Goal: Use online tool/utility: Utilize a website feature to perform a specific function

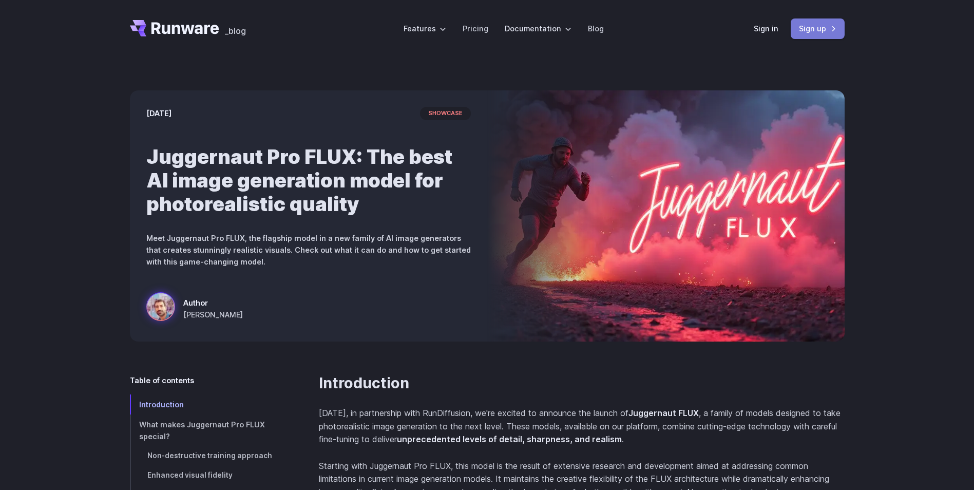
click at [818, 32] on link "Sign up" at bounding box center [818, 28] width 54 height 20
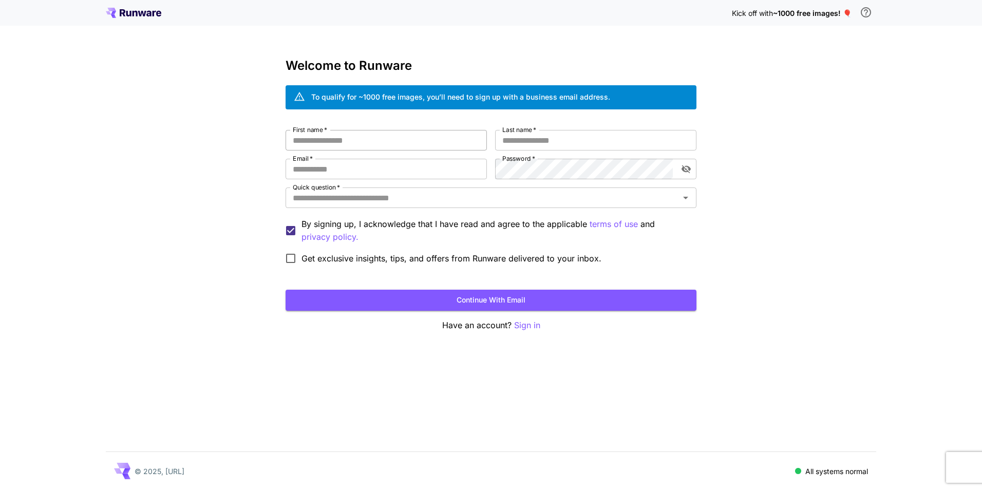
click at [421, 145] on input "First name   *" at bounding box center [386, 140] width 201 height 21
paste input "**********"
type input "**********"
click at [538, 138] on input "Last name   *" at bounding box center [595, 140] width 201 height 21
paste input "**********"
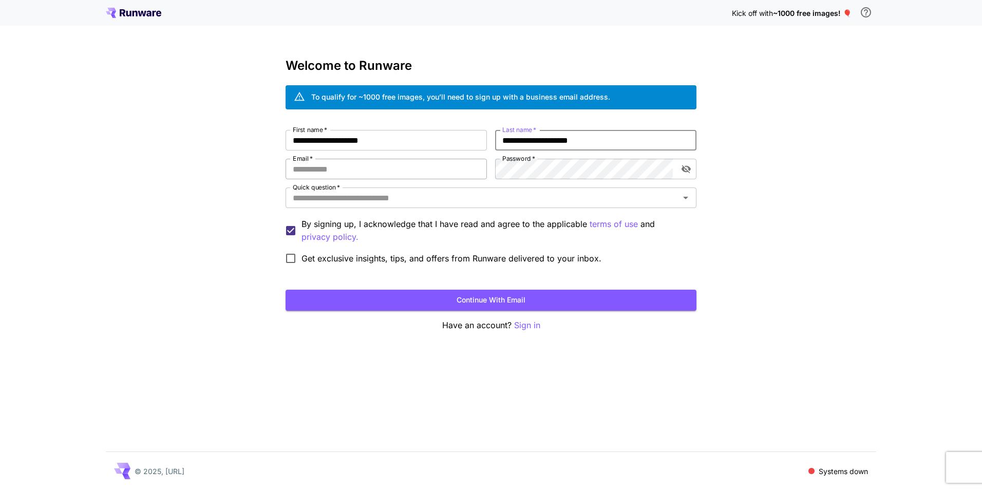
type input "**********"
click at [433, 169] on input "Email   *" at bounding box center [386, 169] width 201 height 21
paste input "**********"
type input "**********"
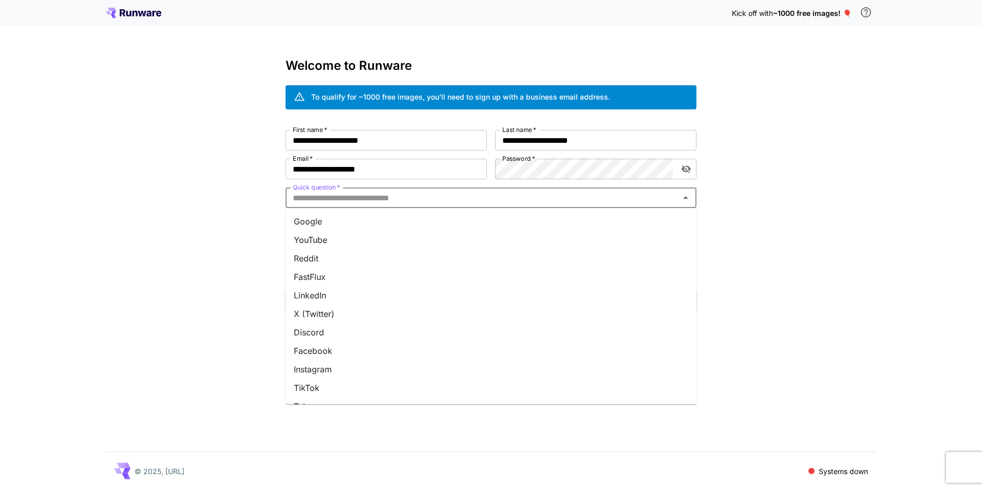
drag, startPoint x: 433, startPoint y: 201, endPoint x: 414, endPoint y: 286, distance: 87.5
click at [433, 201] on input "Quick question   *" at bounding box center [483, 198] width 388 height 14
click at [412, 287] on li "LinkedIn" at bounding box center [491, 295] width 411 height 18
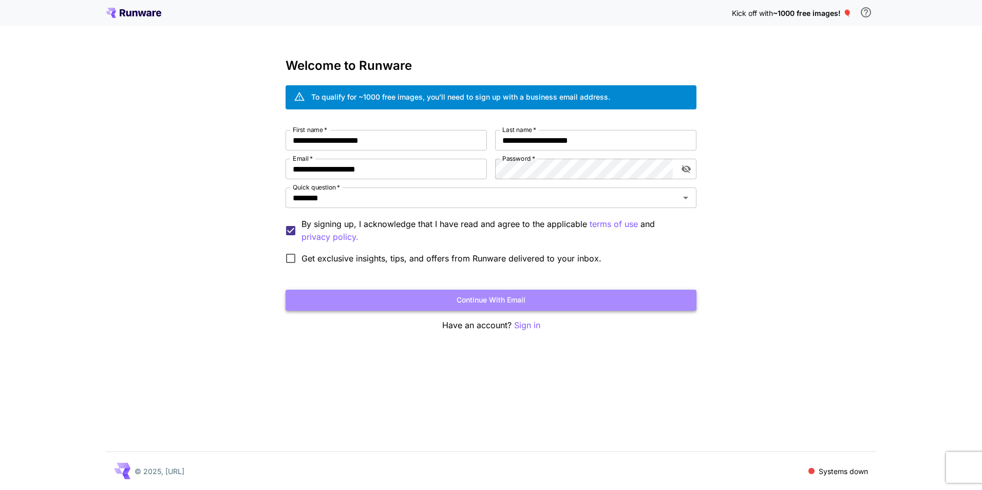
click at [424, 302] on button "Continue with email" at bounding box center [491, 300] width 411 height 21
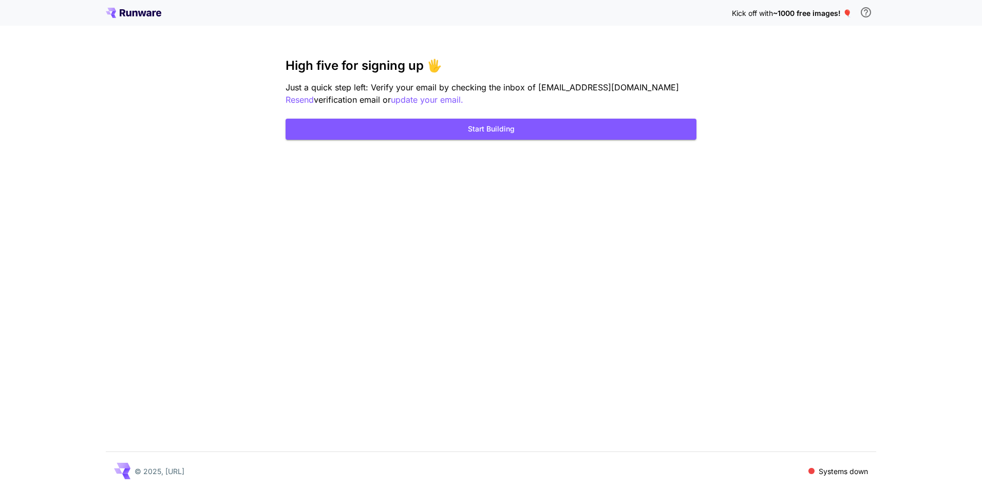
click at [572, 143] on div "Kick off with ~1000 free images! 🎈 High five for signing up 🖐️ Just a quick ste…" at bounding box center [491, 245] width 982 height 490
click at [567, 130] on button "Start Building" at bounding box center [491, 129] width 411 height 21
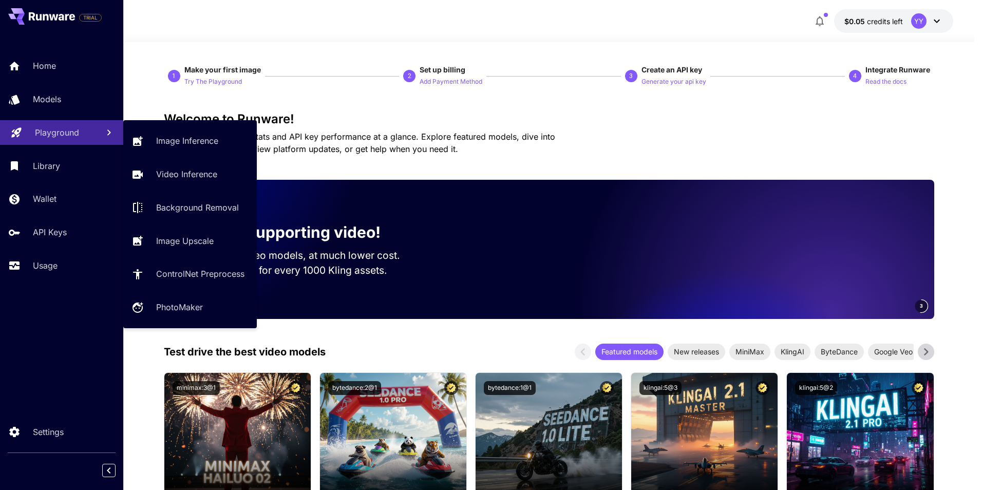
click at [49, 136] on p "Playground" at bounding box center [57, 132] width 44 height 12
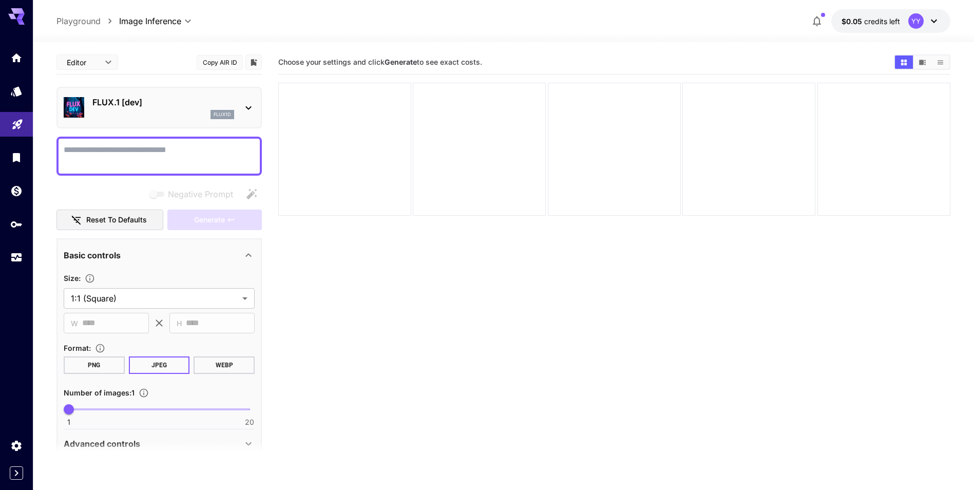
click at [154, 119] on div "flux1d" at bounding box center [163, 114] width 142 height 9
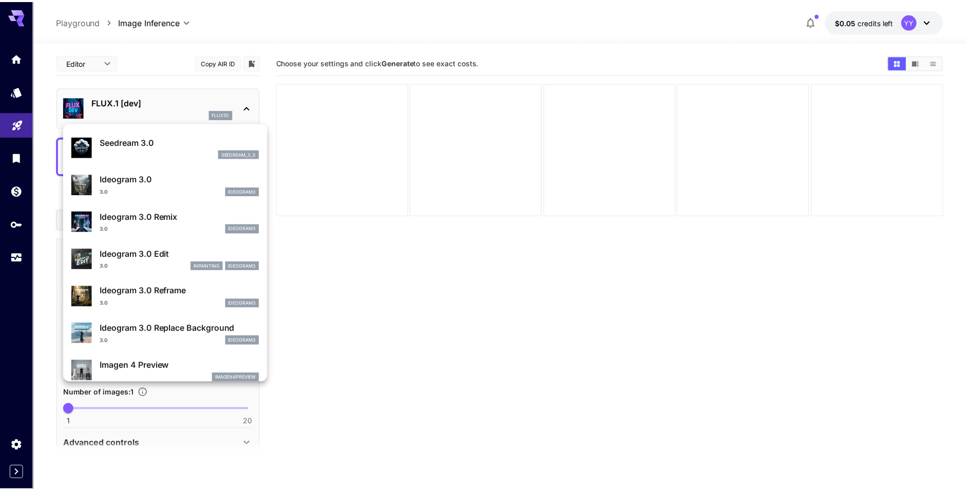
scroll to position [360, 0]
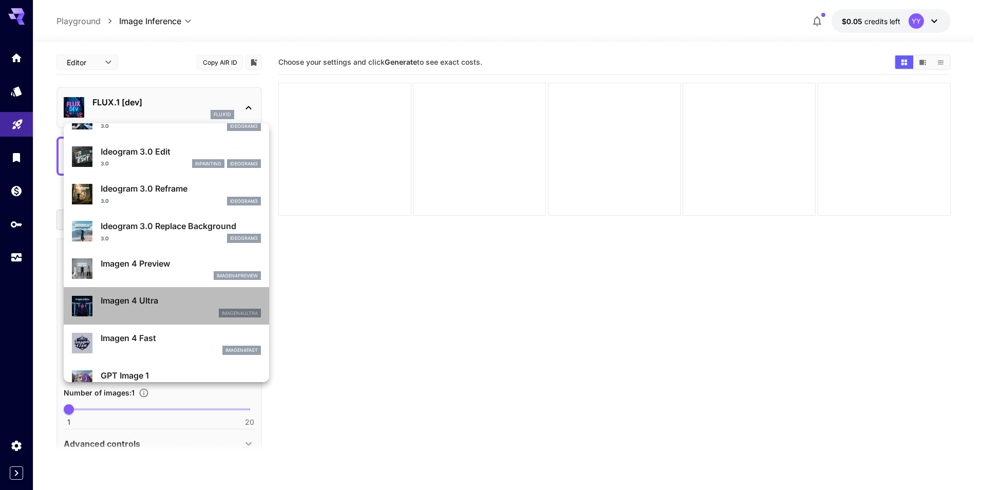
click at [190, 302] on p "Imagen 4 Ultra" at bounding box center [181, 300] width 160 height 12
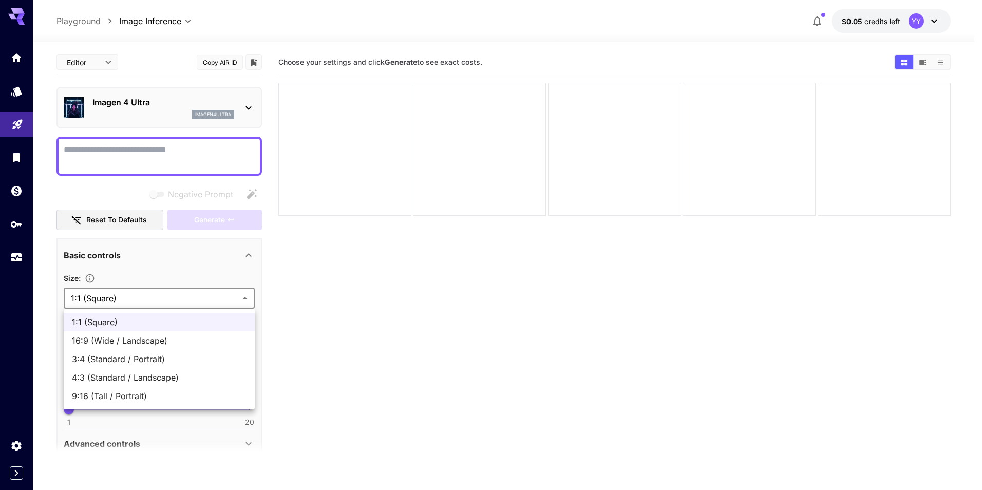
click at [114, 288] on body "**********" at bounding box center [491, 285] width 982 height 571
click at [117, 361] on span "3:4 (Standard / Portrait)" at bounding box center [159, 359] width 175 height 12
type input "**********"
type input "***"
type input "****"
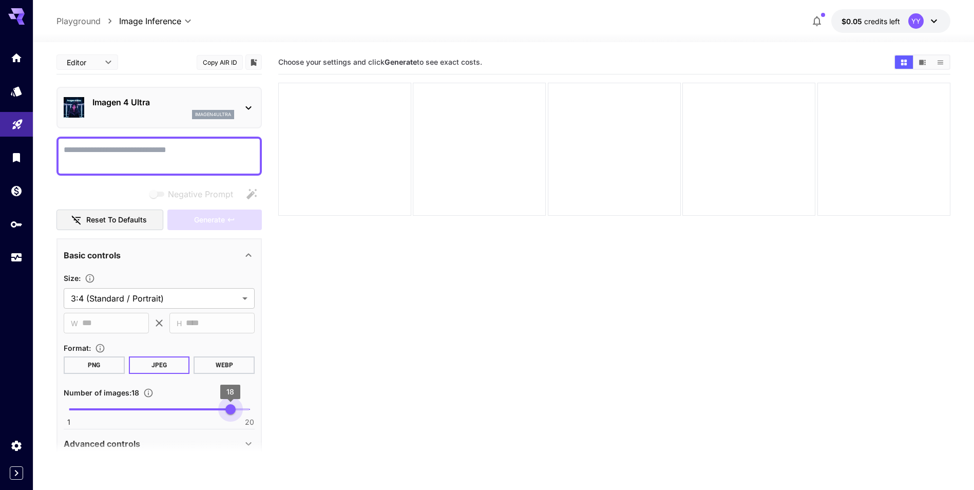
type input "**"
drag, startPoint x: 76, startPoint y: 406, endPoint x: 274, endPoint y: 411, distance: 198.4
click at [286, 418] on main "**********" at bounding box center [504, 299] width 894 height 498
click at [131, 152] on textarea "Negative Prompt" at bounding box center [159, 156] width 191 height 25
paste textarea "**********"
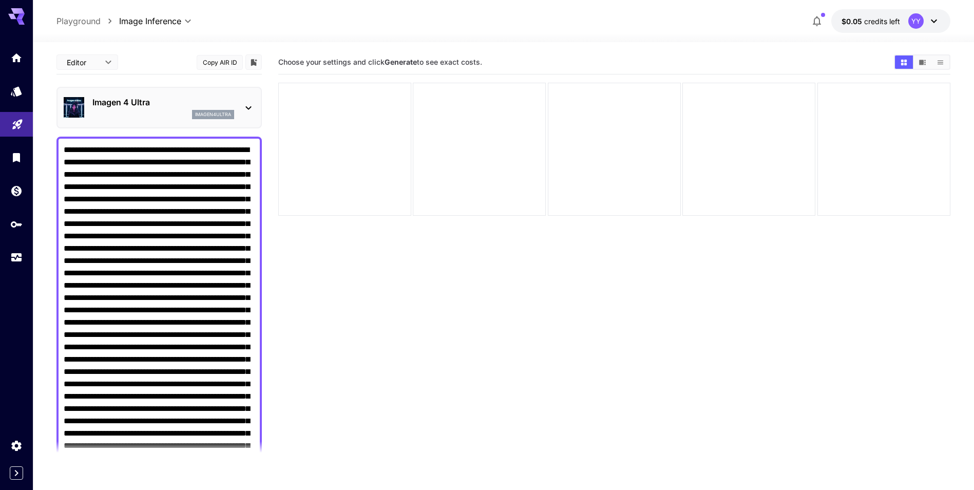
click at [151, 256] on textarea "Negative Prompt" at bounding box center [159, 372] width 191 height 456
drag, startPoint x: 154, startPoint y: 152, endPoint x: 0, endPoint y: 143, distance: 153.8
click at [0, 143] on html "**********" at bounding box center [487, 285] width 974 height 571
drag, startPoint x: 74, startPoint y: 173, endPoint x: 252, endPoint y: 280, distance: 208.1
click at [252, 280] on textarea "Negative Prompt" at bounding box center [159, 372] width 191 height 456
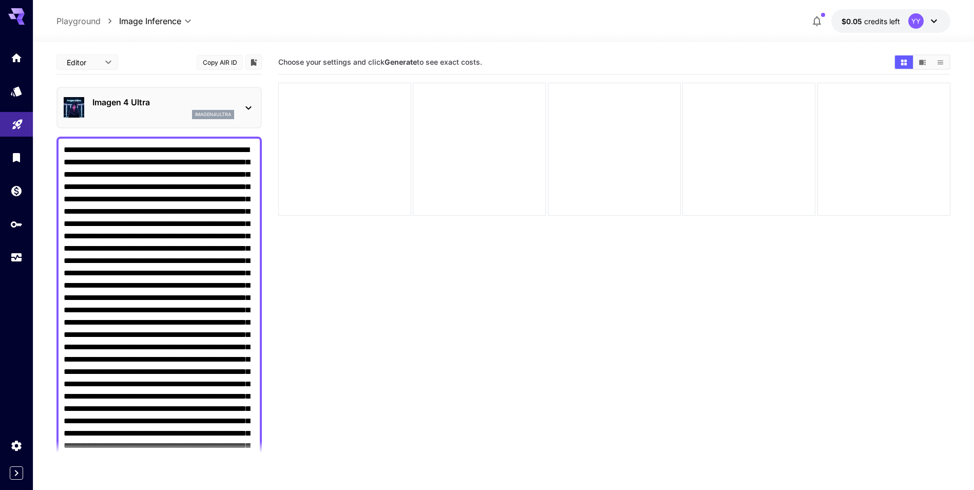
click at [103, 272] on textarea "Negative Prompt" at bounding box center [159, 372] width 191 height 456
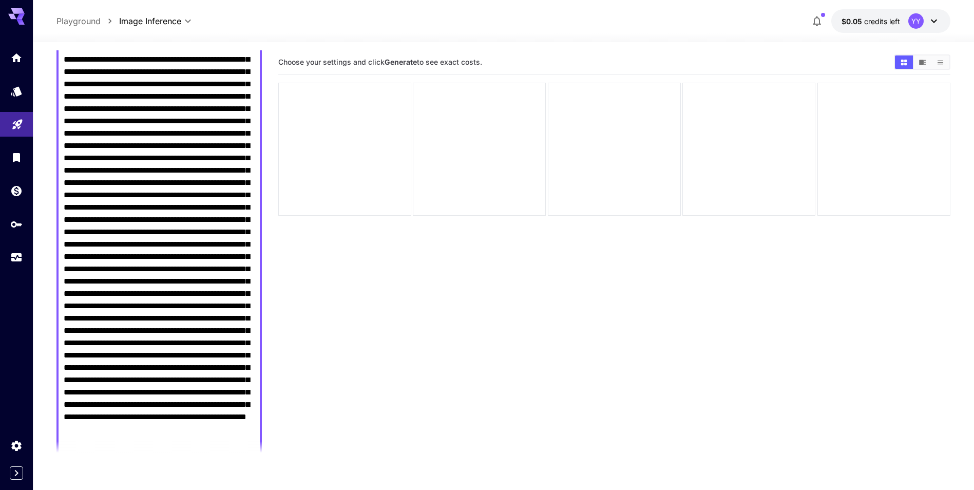
scroll to position [154, 0]
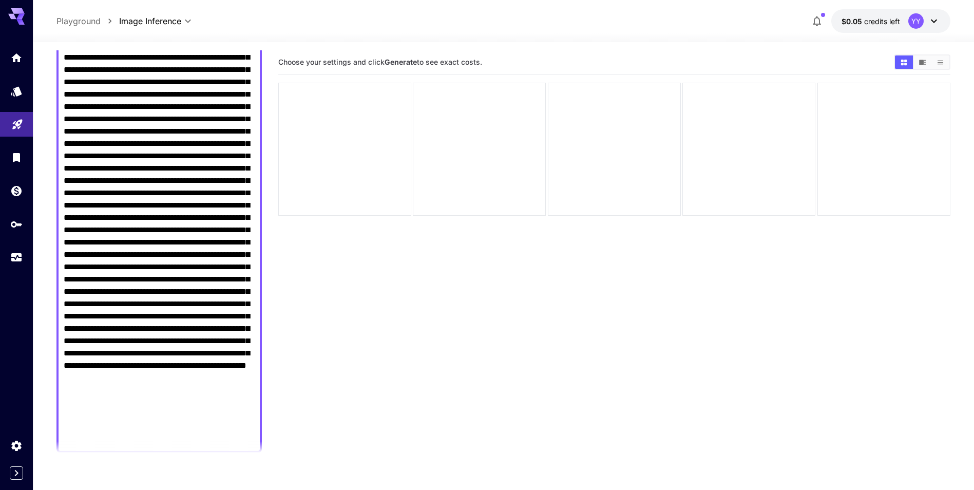
click at [224, 381] on textarea "Negative Prompt" at bounding box center [159, 218] width 191 height 456
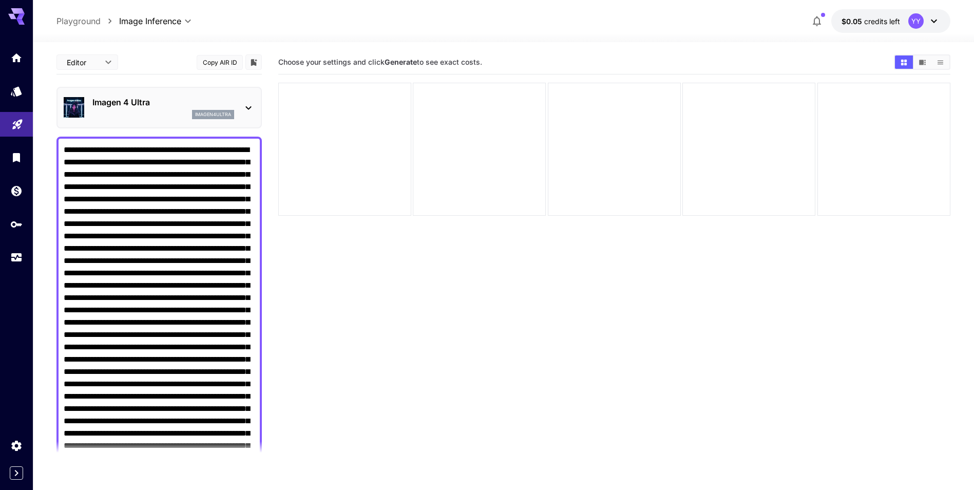
click at [134, 149] on textarea "Negative Prompt" at bounding box center [159, 372] width 191 height 456
click at [186, 148] on textarea "Negative Prompt" at bounding box center [159, 372] width 191 height 456
click at [242, 147] on textarea "Negative Prompt" at bounding box center [159, 372] width 191 height 456
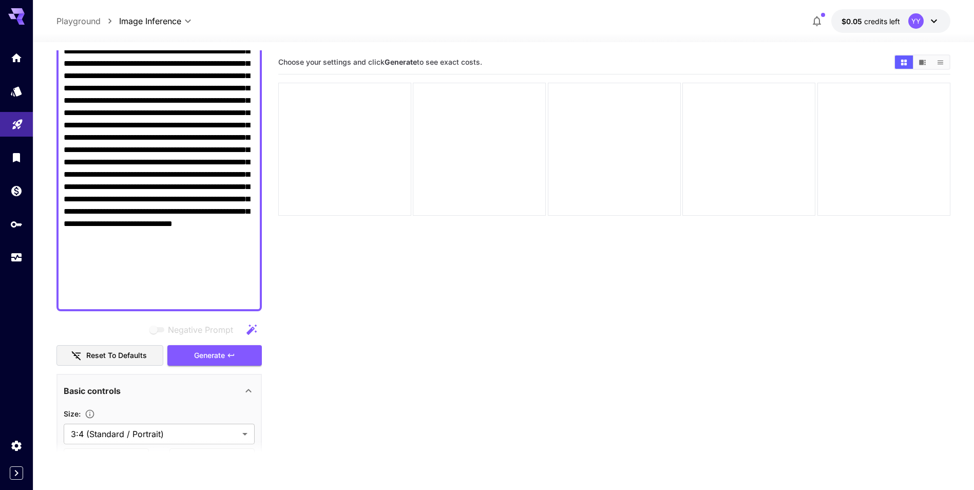
scroll to position [462, 0]
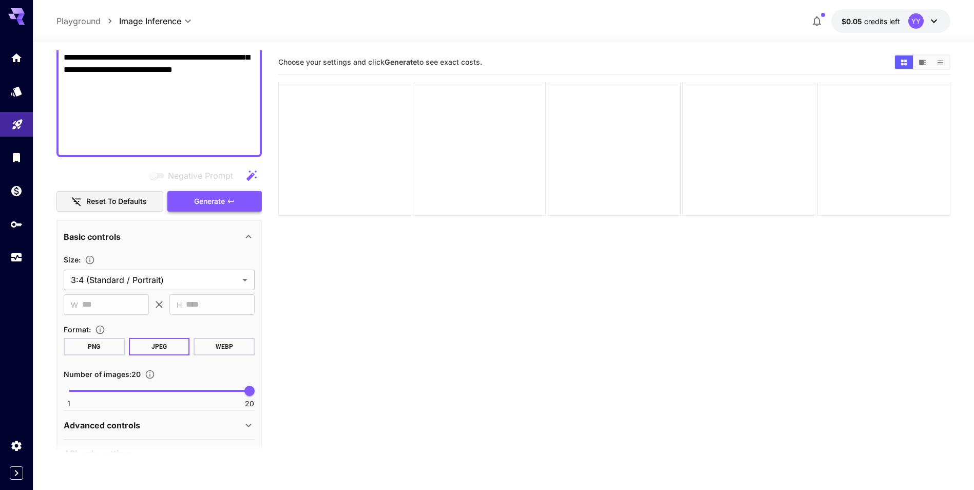
type textarea "**********"
click at [214, 210] on button "Generate" at bounding box center [214, 201] width 95 height 21
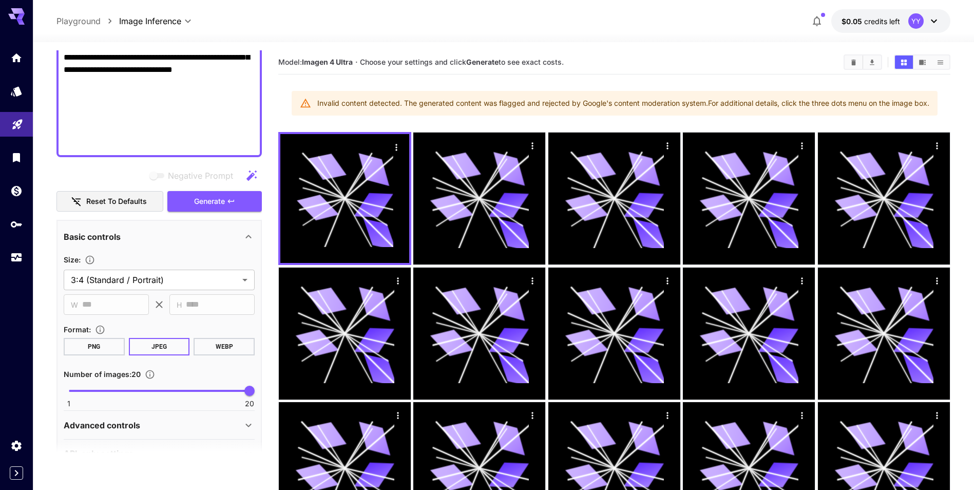
scroll to position [257, 0]
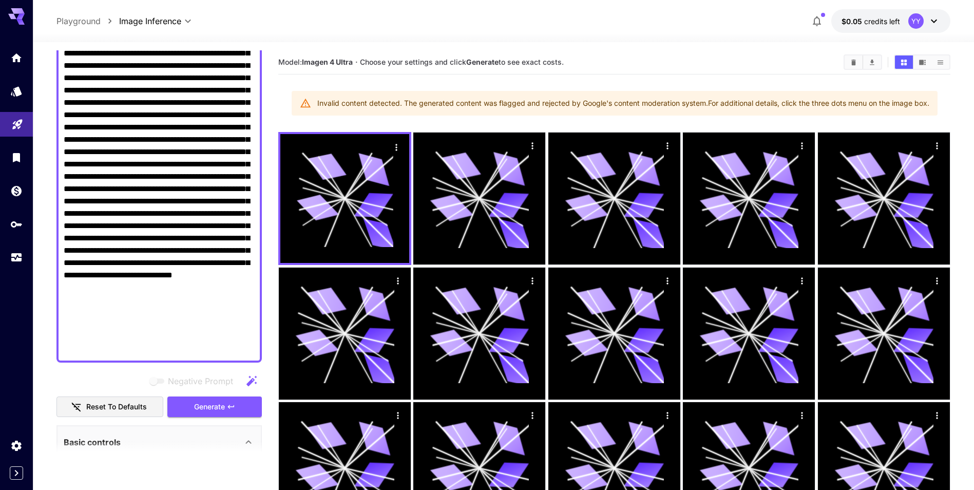
click at [203, 166] on textarea "Negative Prompt" at bounding box center [159, 121] width 191 height 468
drag, startPoint x: 310, startPoint y: 102, endPoint x: 934, endPoint y: 97, distance: 624.2
click at [934, 97] on div "Invalid content detected. The generated content was flagged and rejected by Goo…" at bounding box center [615, 103] width 646 height 25
copy div "Invalid content detected. The generated content was flagged and rejected by Goo…"
click at [173, 236] on textarea "Negative Prompt" at bounding box center [159, 121] width 191 height 468
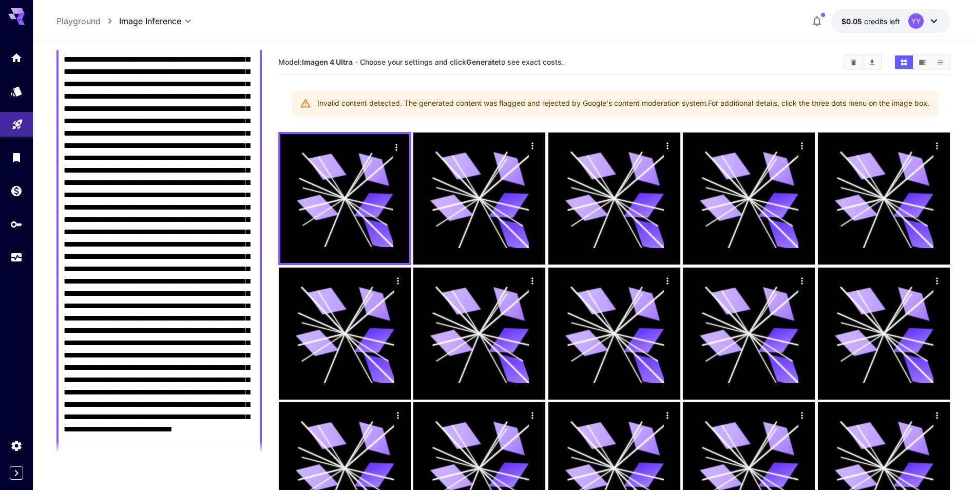
scroll to position [51, 0]
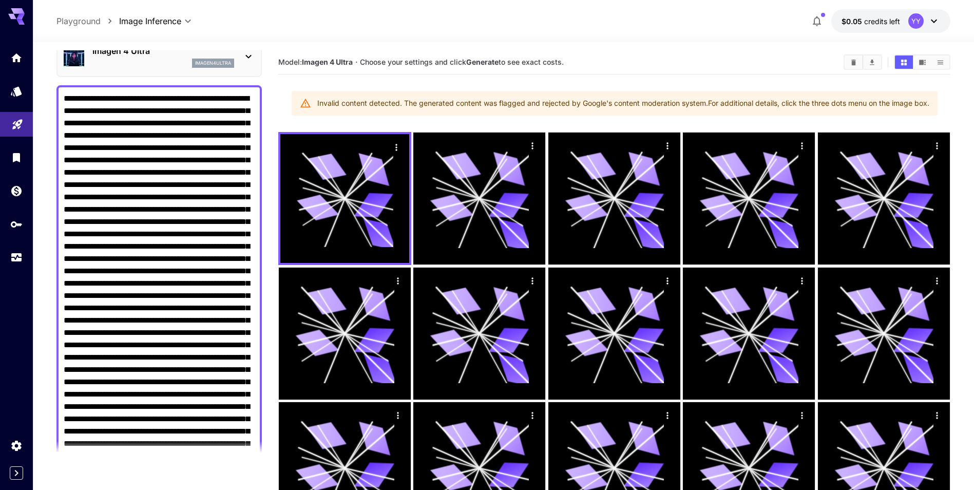
click at [120, 95] on textarea "Negative Prompt" at bounding box center [159, 326] width 191 height 468
click at [96, 96] on textarea "Negative Prompt" at bounding box center [159, 326] width 191 height 468
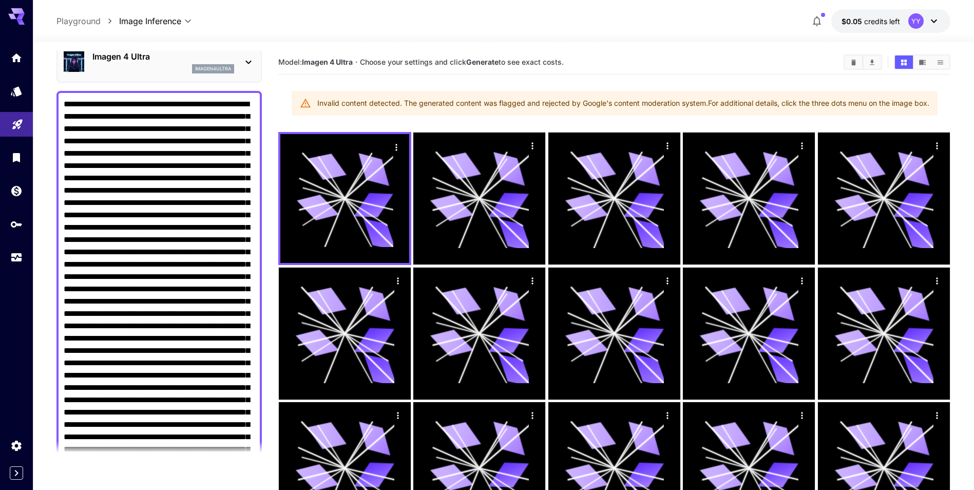
drag, startPoint x: 66, startPoint y: 150, endPoint x: 228, endPoint y: 237, distance: 183.9
click at [228, 237] on textarea "Negative Prompt" at bounding box center [159, 332] width 191 height 468
click at [152, 223] on textarea "Negative Prompt" at bounding box center [159, 332] width 191 height 468
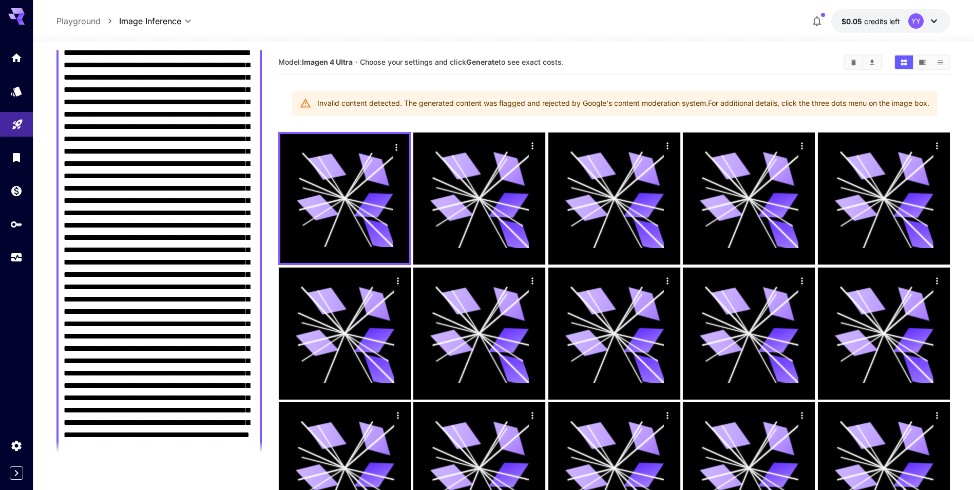
click at [163, 202] on textarea "Negative Prompt" at bounding box center [159, 281] width 191 height 468
drag, startPoint x: 161, startPoint y: 201, endPoint x: 83, endPoint y: 229, distance: 83.0
click at [83, 229] on textarea "Negative Prompt" at bounding box center [159, 281] width 191 height 468
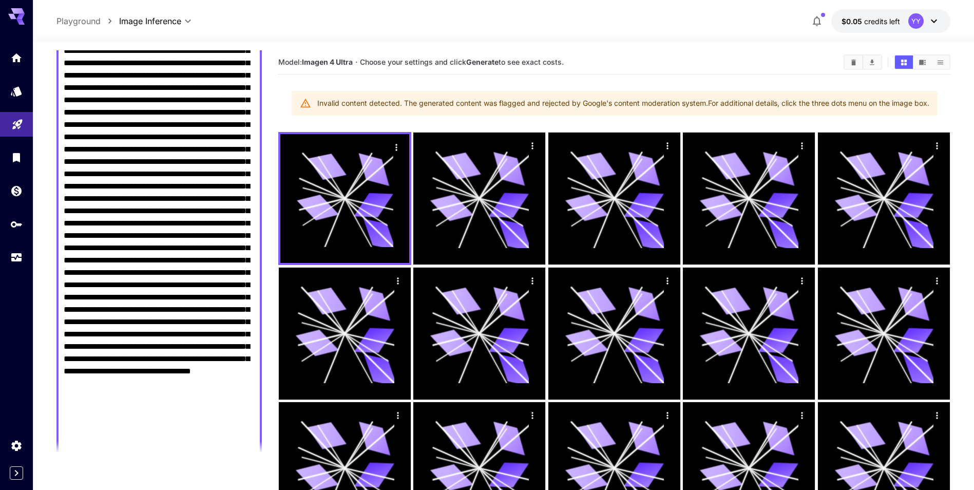
drag, startPoint x: 139, startPoint y: 186, endPoint x: 201, endPoint y: 182, distance: 62.3
click at [201, 182] on textarea "Negative Prompt" at bounding box center [159, 223] width 191 height 456
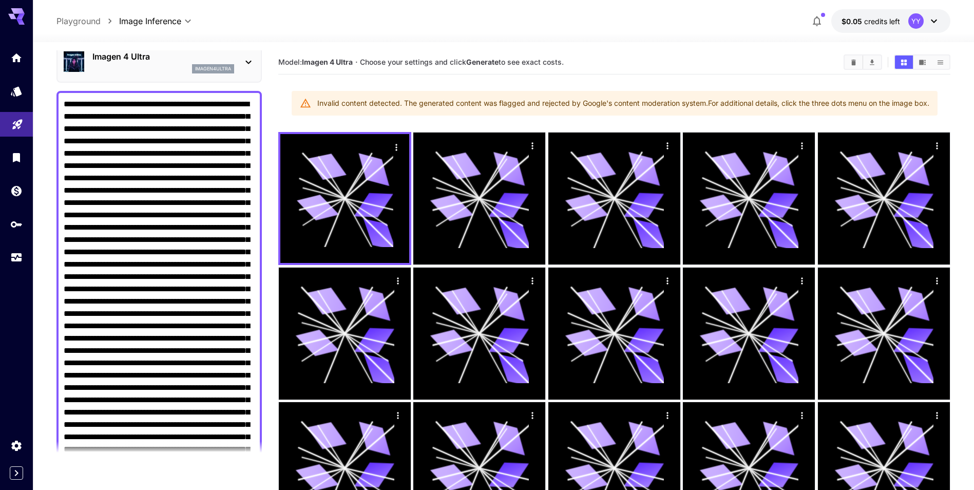
scroll to position [200, 0]
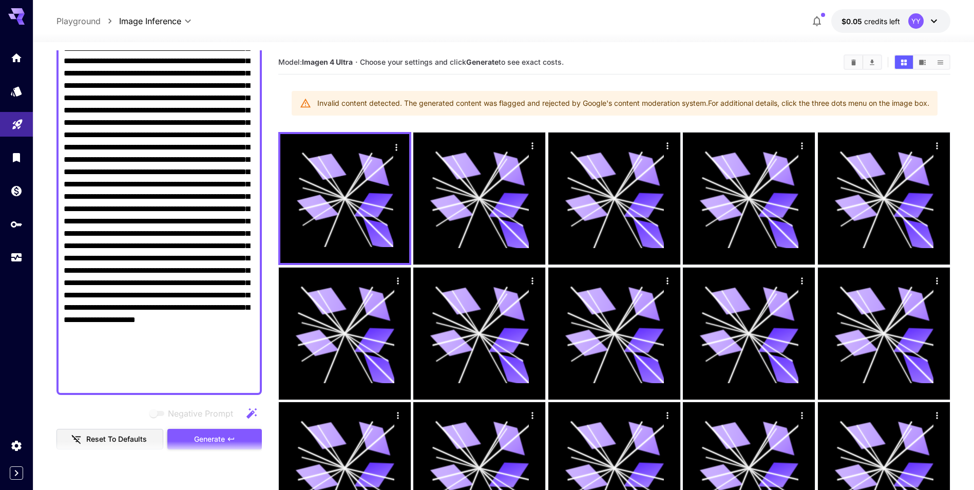
click at [213, 438] on span "Generate" at bounding box center [209, 439] width 31 height 13
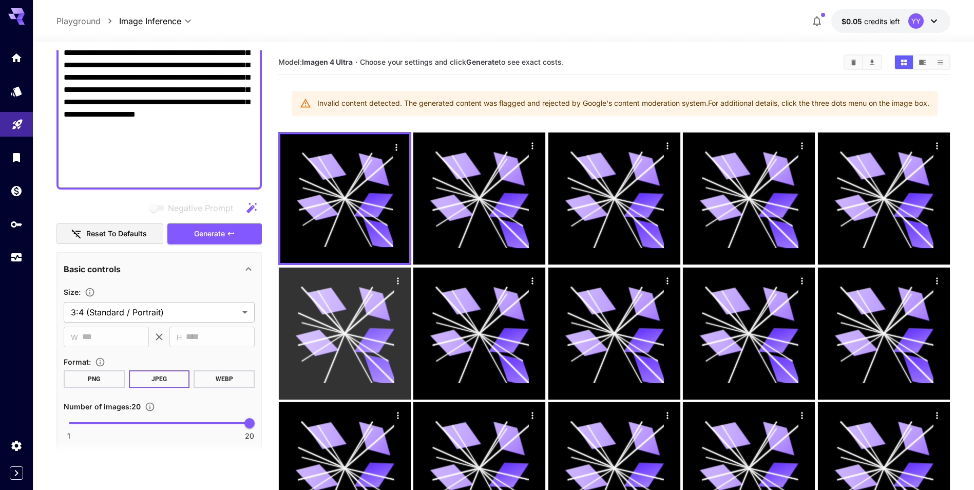
scroll to position [308, 0]
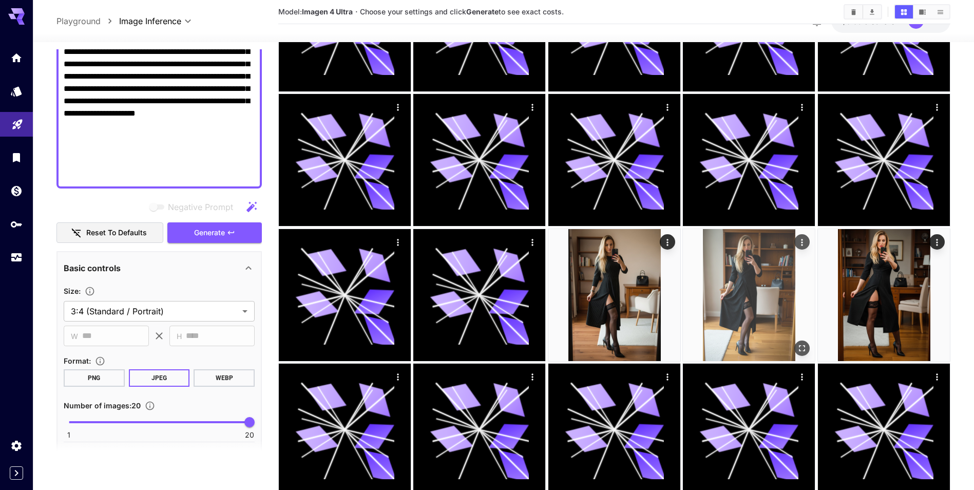
click at [798, 343] on icon "Open in fullscreen" at bounding box center [803, 348] width 10 height 10
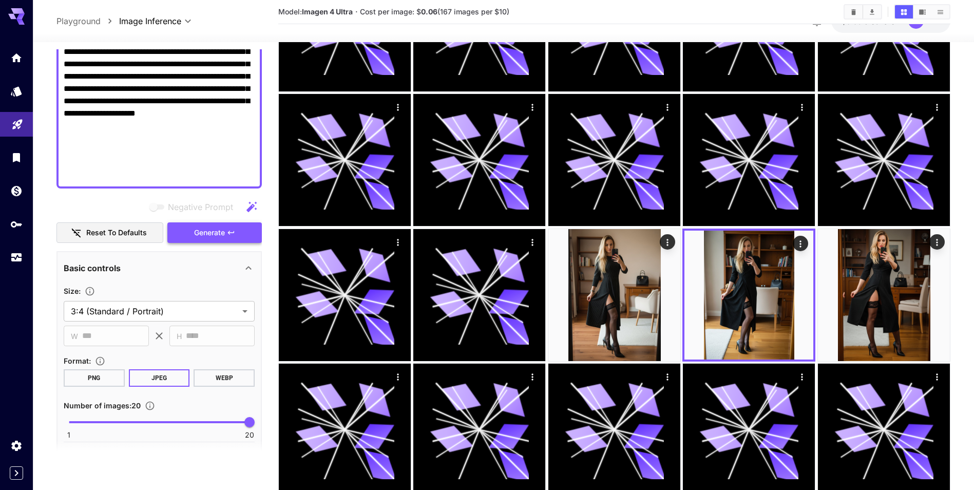
click at [248, 224] on button "Generate" at bounding box center [214, 232] width 95 height 21
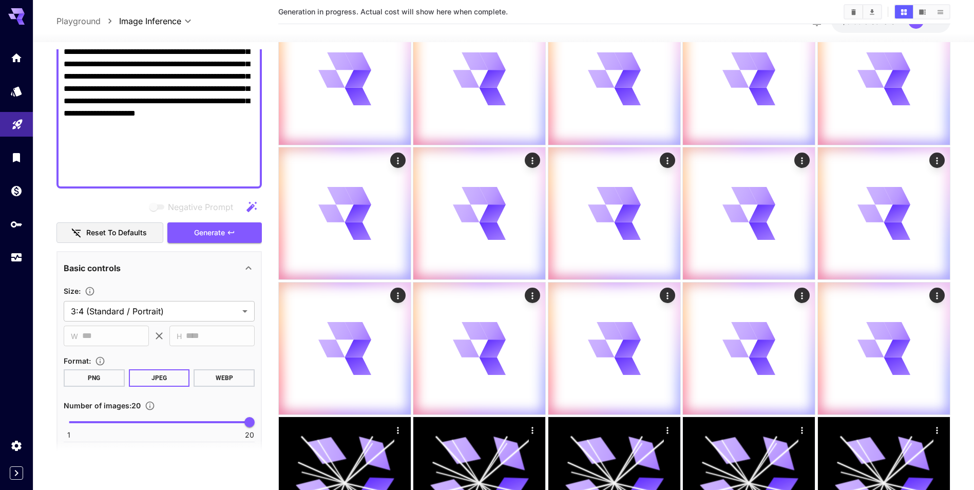
scroll to position [354, 0]
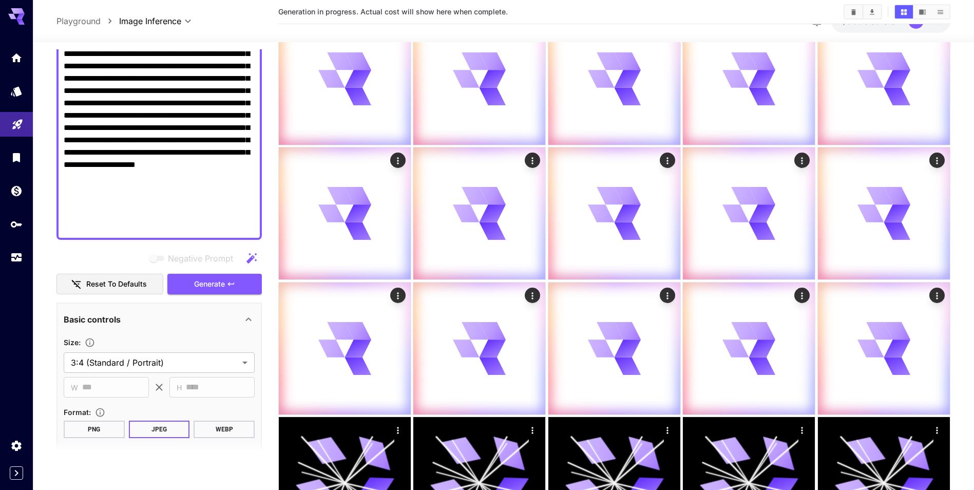
click at [224, 227] on textarea "Negative Prompt" at bounding box center [159, 11] width 191 height 444
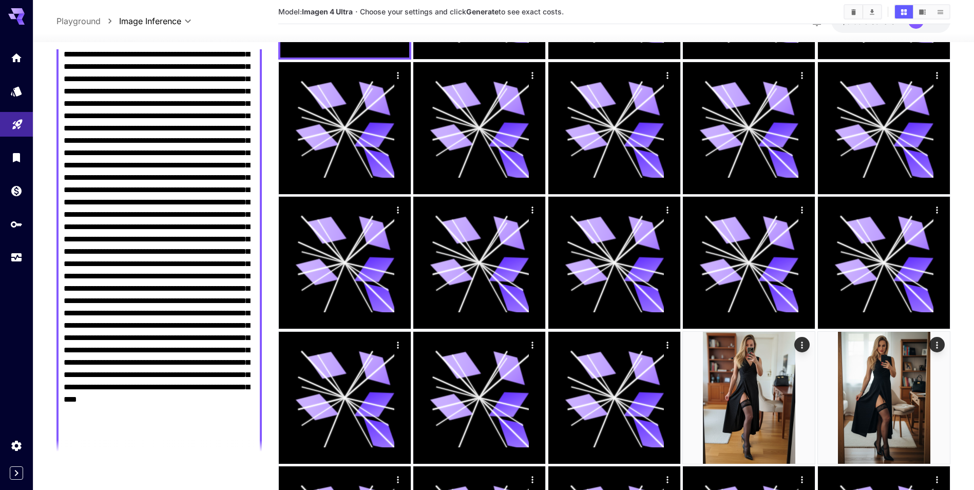
scroll to position [337, 0]
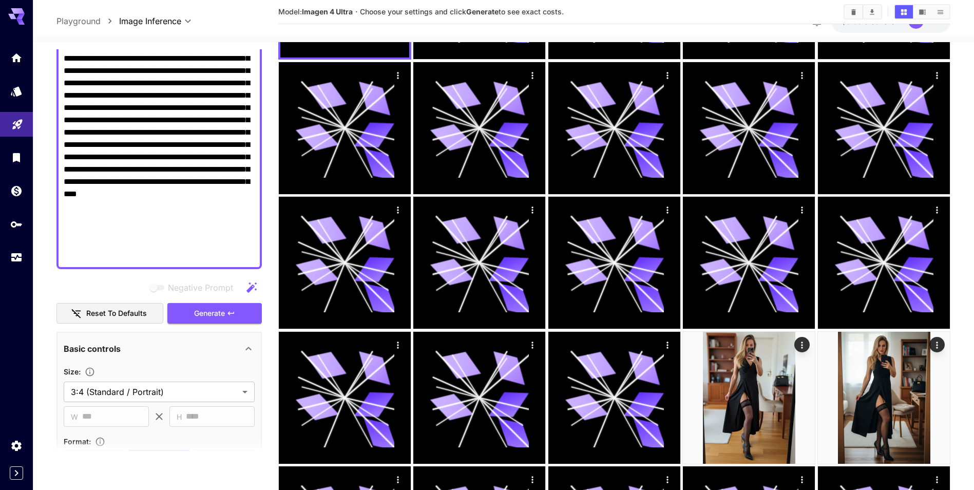
click at [248, 325] on div "**********" at bounding box center [159, 146] width 205 height 868
click at [243, 312] on button "Generate" at bounding box center [214, 313] width 95 height 21
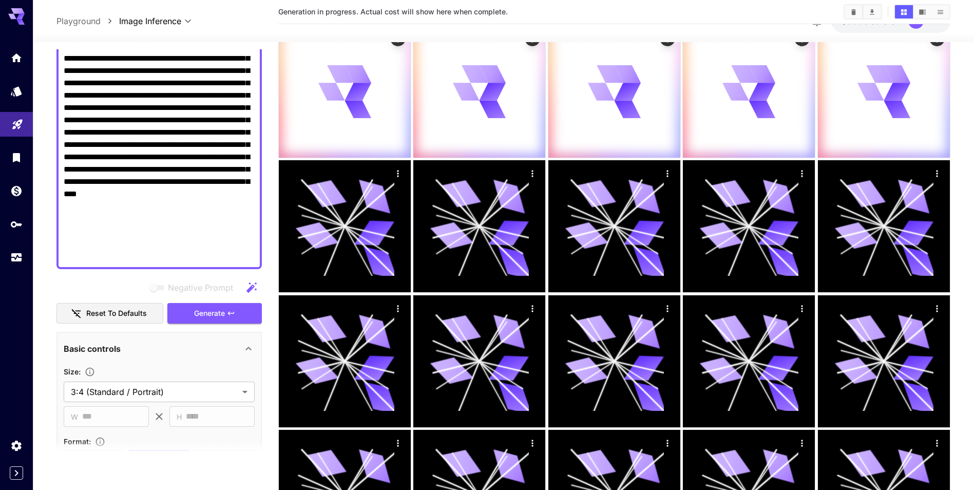
scroll to position [822, 0]
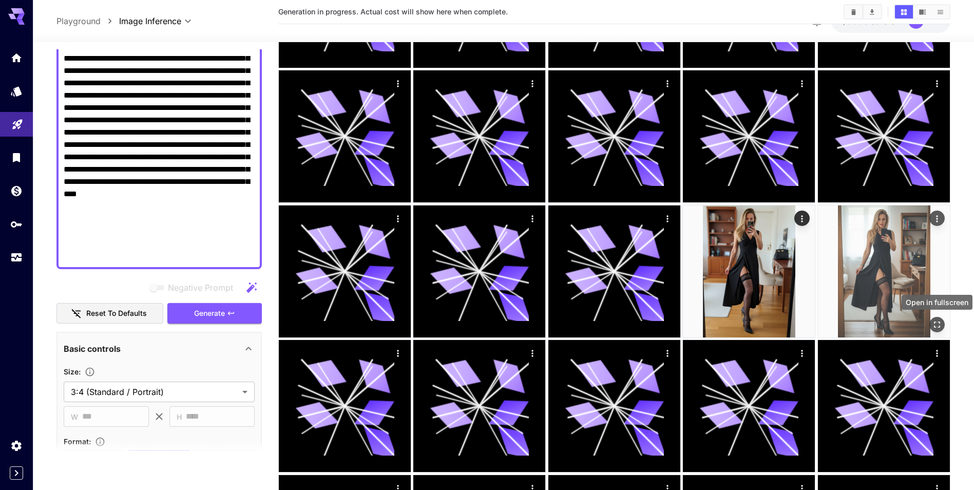
click at [939, 318] on button "Open in fullscreen" at bounding box center [937, 324] width 15 height 15
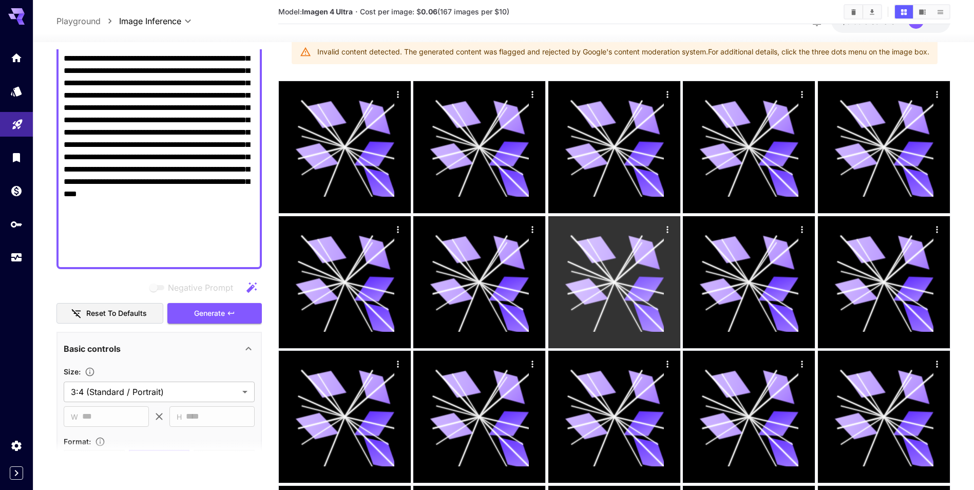
scroll to position [0, 0]
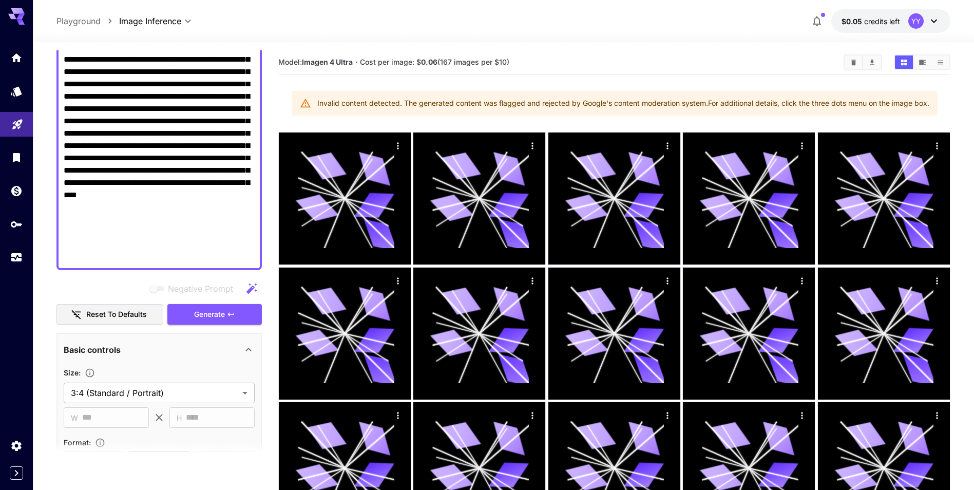
drag, startPoint x: 226, startPoint y: 251, endPoint x: 202, endPoint y: 254, distance: 24.3
click at [202, 254] on textarea "Negative Prompt" at bounding box center [159, 35] width 191 height 456
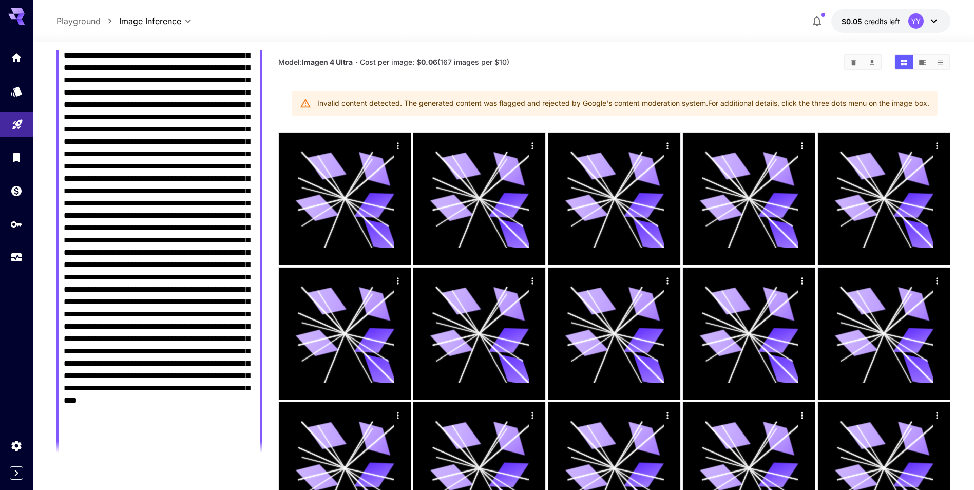
click at [187, 231] on textarea "Negative Prompt" at bounding box center [159, 240] width 191 height 456
drag, startPoint x: 108, startPoint y: 140, endPoint x: 182, endPoint y: 146, distance: 74.2
click at [182, 146] on textarea "Negative Prompt" at bounding box center [159, 240] width 191 height 456
click at [145, 148] on textarea "Negative Prompt" at bounding box center [159, 240] width 191 height 456
drag, startPoint x: 65, startPoint y: 152, endPoint x: 182, endPoint y: 160, distance: 117.4
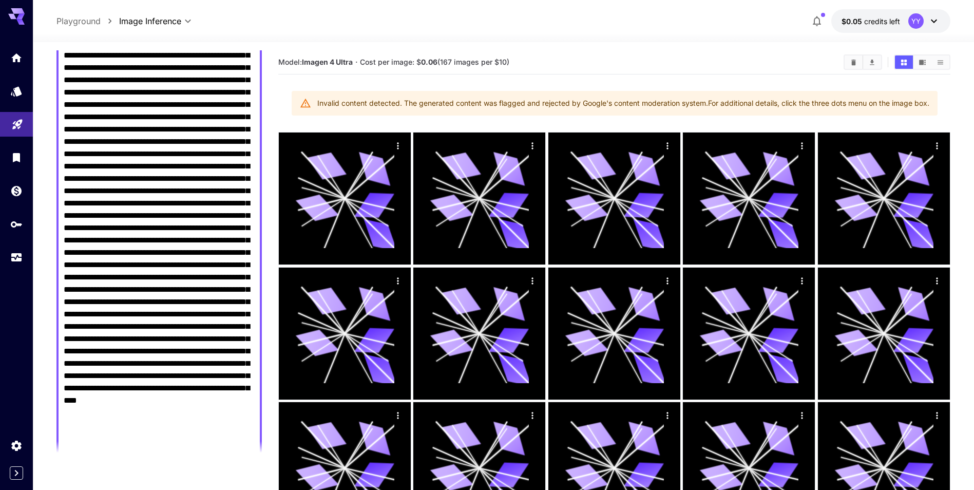
click at [182, 160] on textarea "Negative Prompt" at bounding box center [159, 240] width 191 height 456
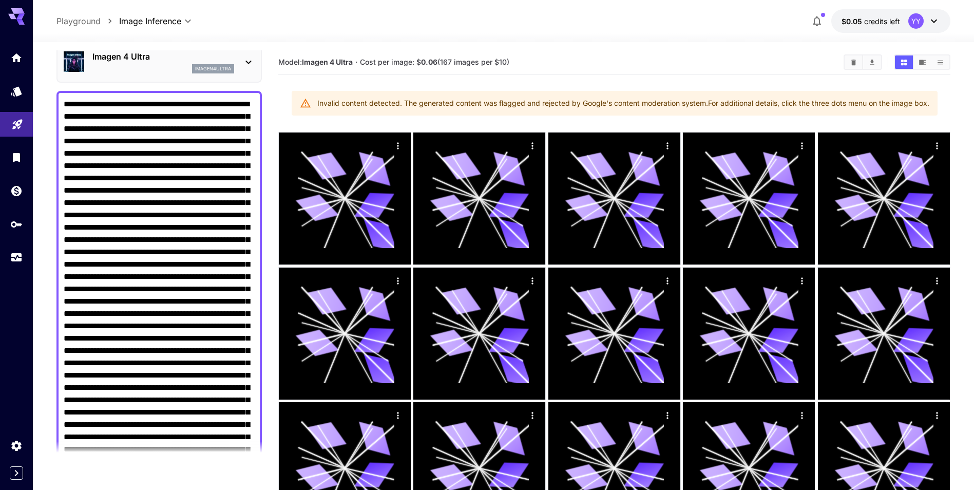
scroll to position [303, 0]
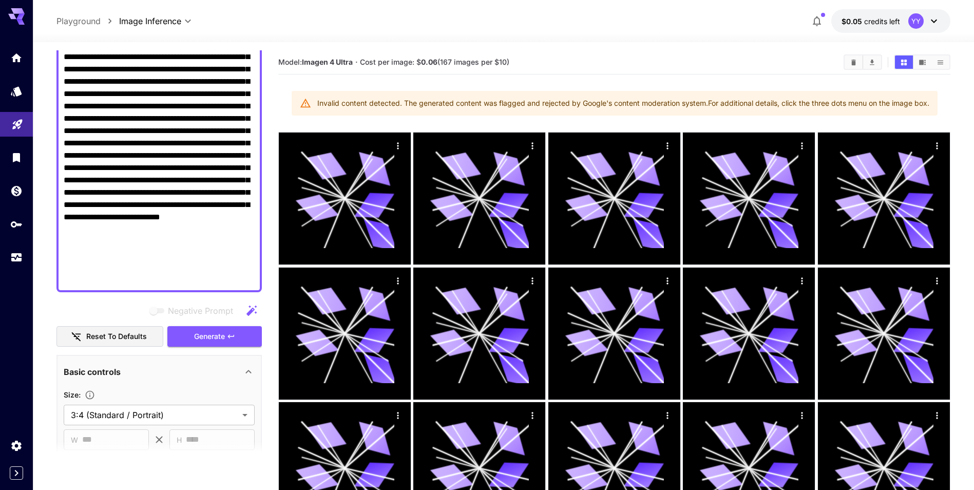
drag, startPoint x: 236, startPoint y: 277, endPoint x: 89, endPoint y: 278, distance: 146.9
click at [89, 278] on textarea "Negative Prompt" at bounding box center [159, 63] width 191 height 444
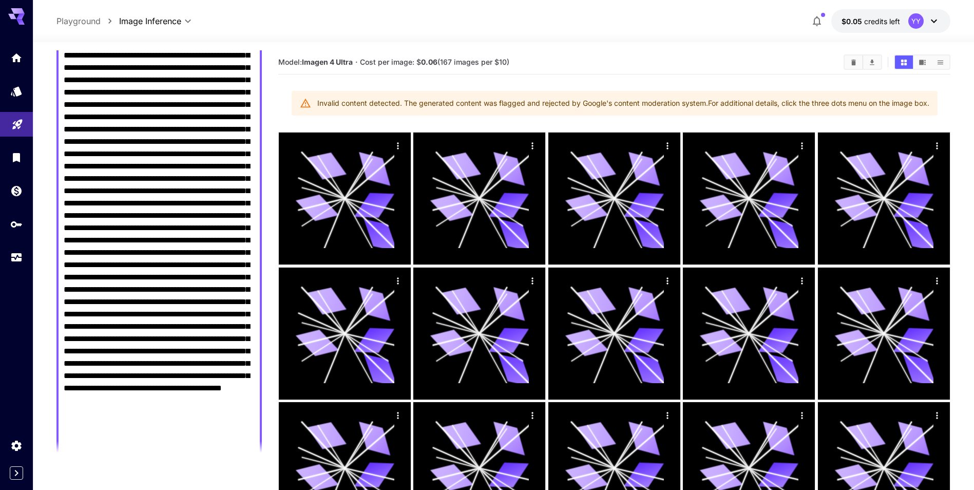
scroll to position [376, 0]
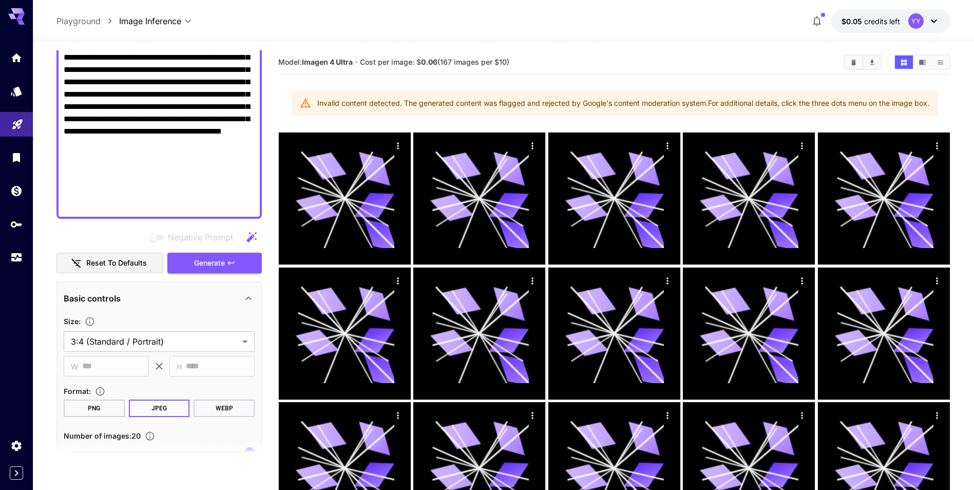
drag, startPoint x: 236, startPoint y: 244, endPoint x: 235, endPoint y: 255, distance: 10.8
click at [236, 245] on div "Negative Prompt" at bounding box center [159, 237] width 205 height 21
click at [235, 255] on button "Generate" at bounding box center [214, 263] width 95 height 21
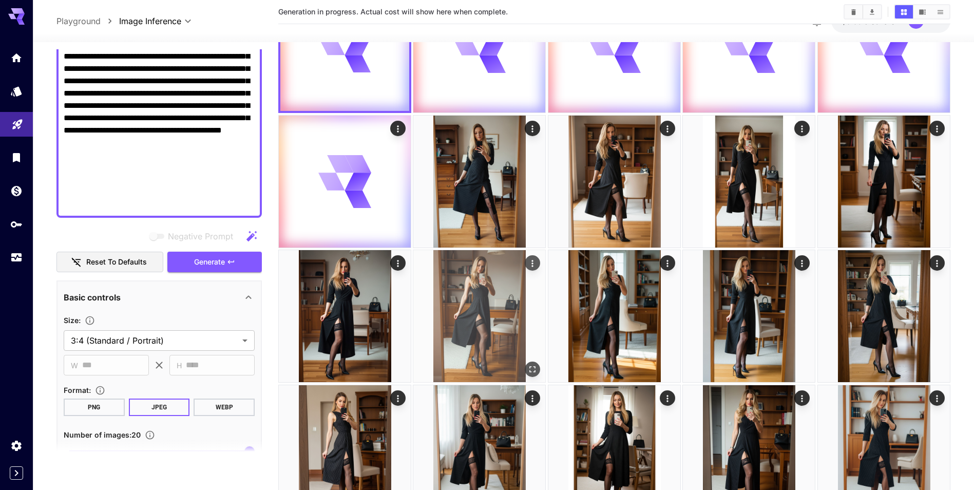
scroll to position [0, 0]
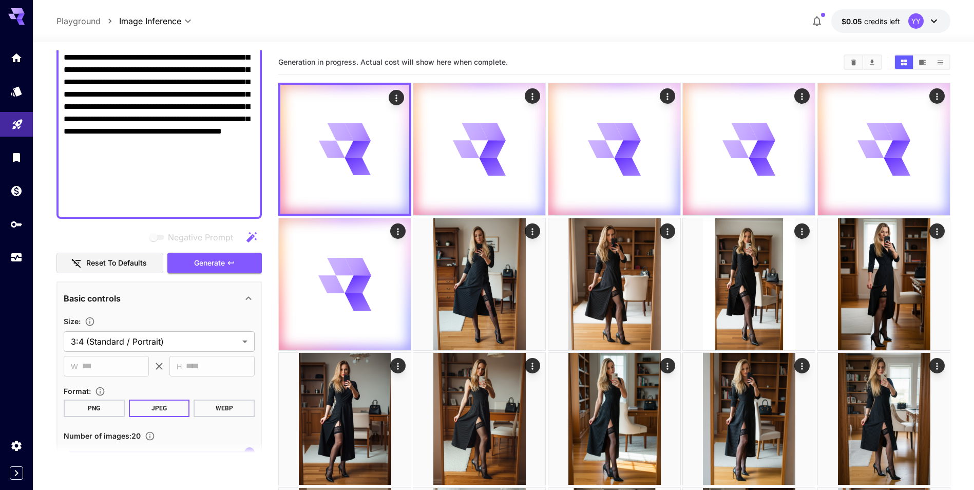
paste textarea
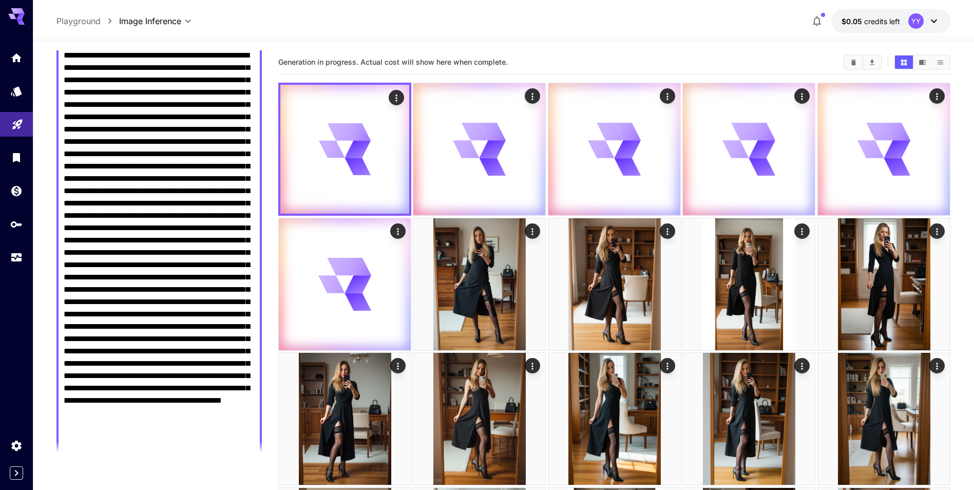
scroll to position [300, 0]
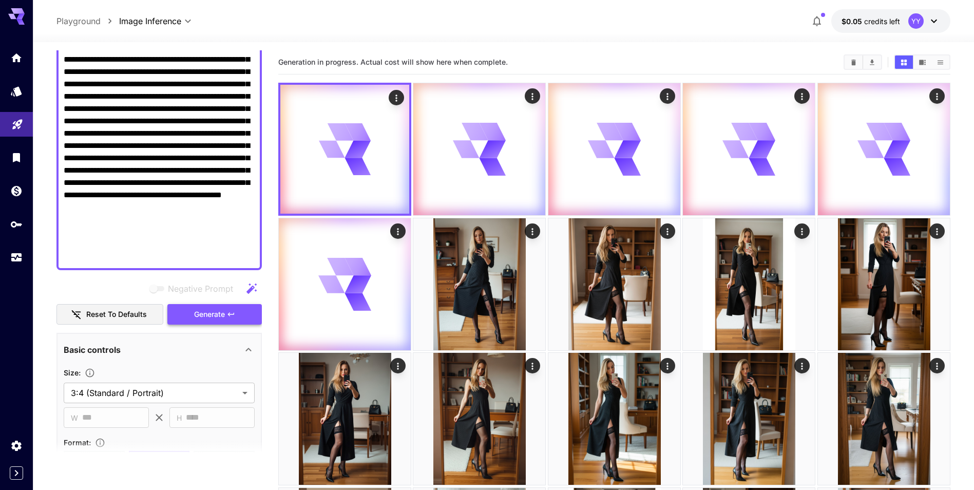
type textarea "**********"
click at [209, 321] on button "Generate" at bounding box center [214, 314] width 95 height 21
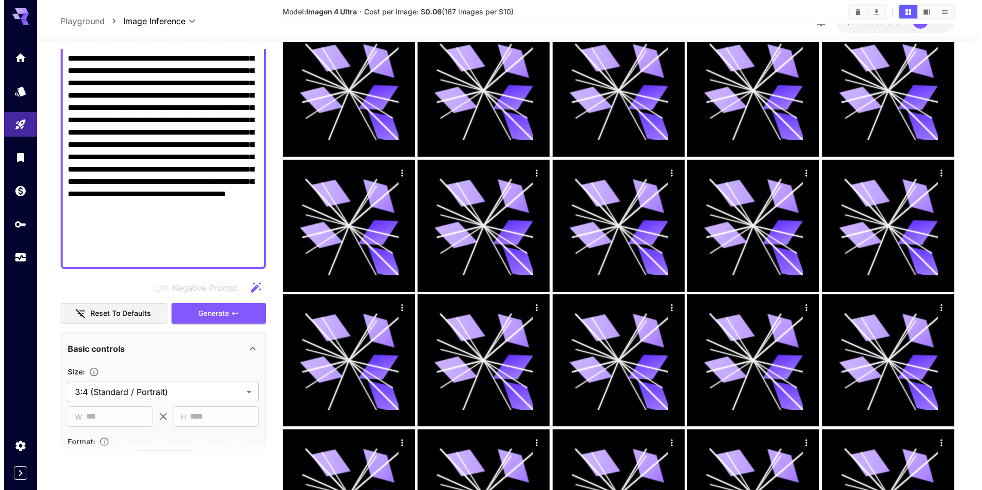
scroll to position [2497, 0]
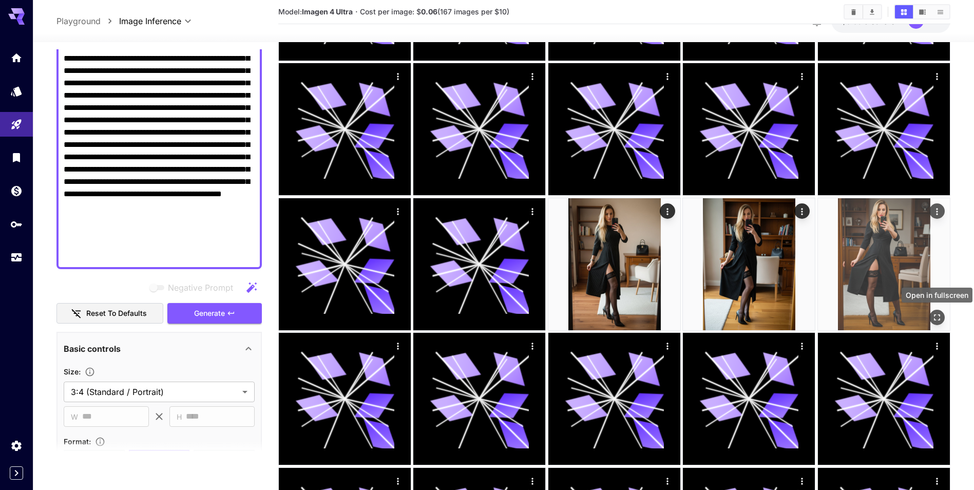
click at [945, 322] on div "Open in fullscreen" at bounding box center [937, 317] width 15 height 15
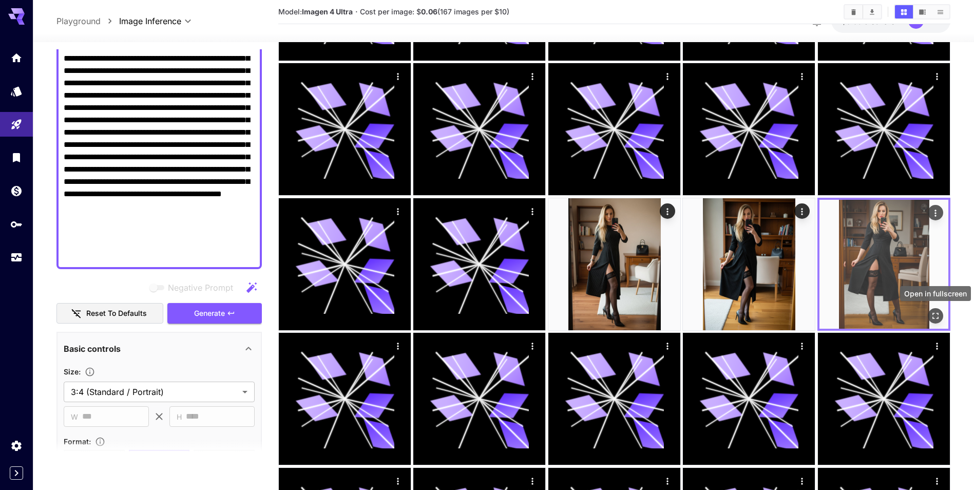
click at [941, 323] on div "Open in fullscreen" at bounding box center [935, 315] width 15 height 15
click at [939, 318] on icon "Open in fullscreen" at bounding box center [936, 316] width 6 height 6
